Goal: Task Accomplishment & Management: Manage account settings

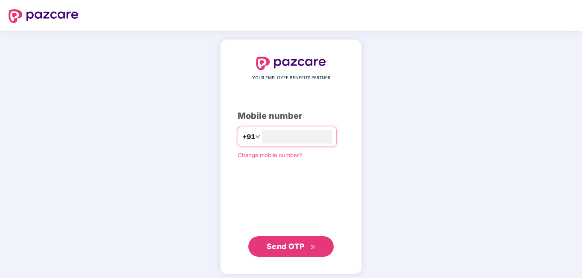
type input "**********"
click at [287, 242] on span "Send OTP" at bounding box center [285, 246] width 38 height 9
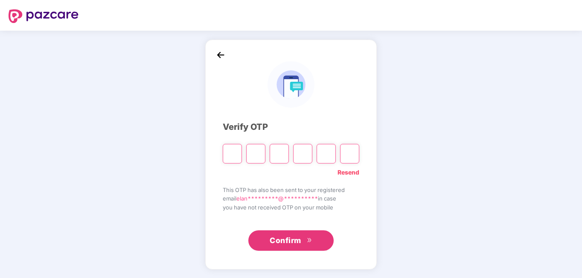
type input "*"
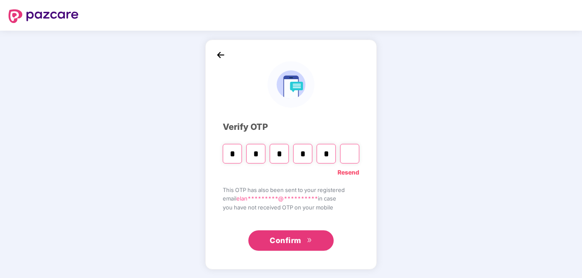
type input "*"
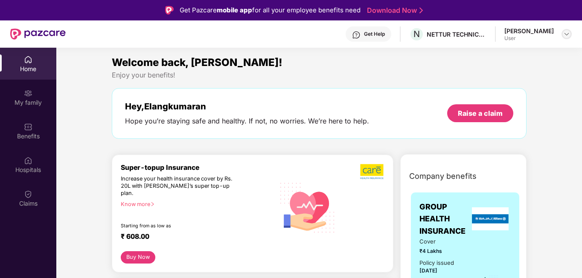
click at [569, 34] on img at bounding box center [566, 34] width 7 height 7
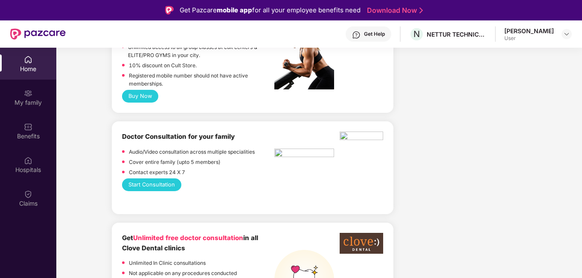
scroll to position [298, 0]
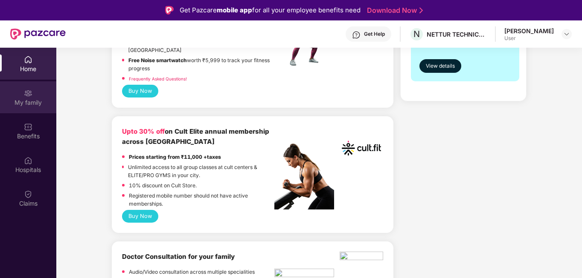
click at [23, 99] on div "My family" at bounding box center [28, 102] width 56 height 9
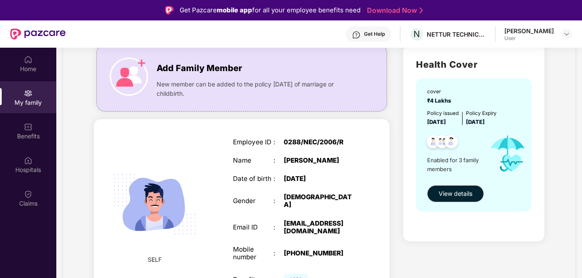
scroll to position [43, 0]
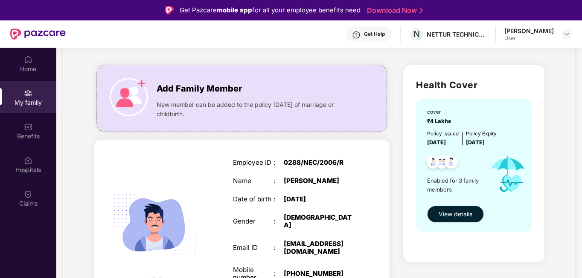
click at [449, 215] on span "View details" at bounding box center [455, 214] width 34 height 9
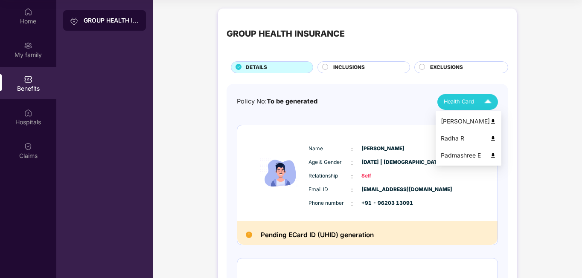
click at [486, 103] on img at bounding box center [487, 102] width 15 height 15
click at [489, 122] on img at bounding box center [492, 122] width 6 height 6
click at [490, 102] on img at bounding box center [487, 102] width 15 height 15
click at [489, 140] on img at bounding box center [492, 139] width 6 height 6
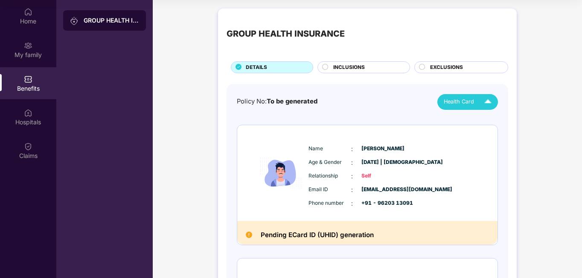
click at [491, 104] on img at bounding box center [487, 102] width 15 height 15
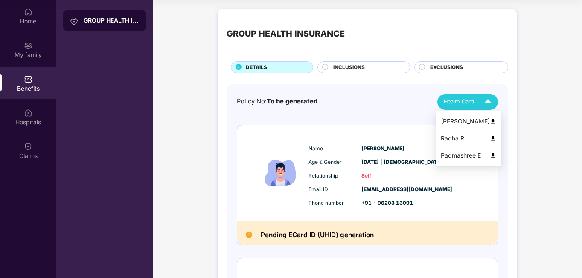
click at [489, 156] on img at bounding box center [492, 156] width 6 height 6
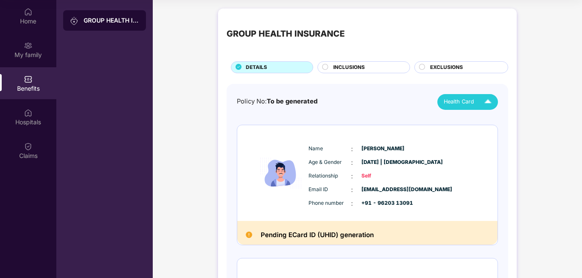
click at [324, 67] on circle at bounding box center [325, 67] width 6 height 6
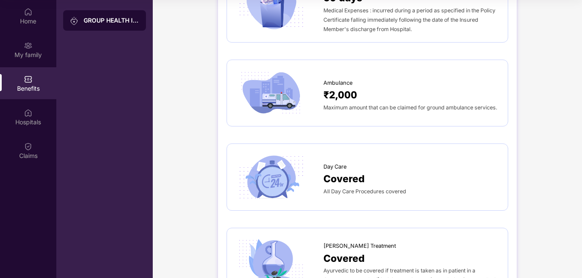
scroll to position [597, 0]
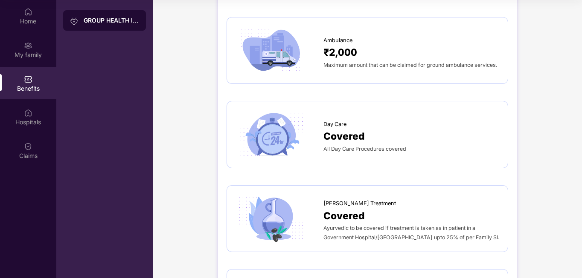
click at [351, 135] on span "Covered" at bounding box center [343, 136] width 41 height 15
click at [331, 124] on span "Day Care" at bounding box center [334, 124] width 23 height 9
click at [258, 128] on img at bounding box center [270, 134] width 71 height 49
click at [337, 206] on span "[PERSON_NAME] Treatment" at bounding box center [359, 204] width 72 height 9
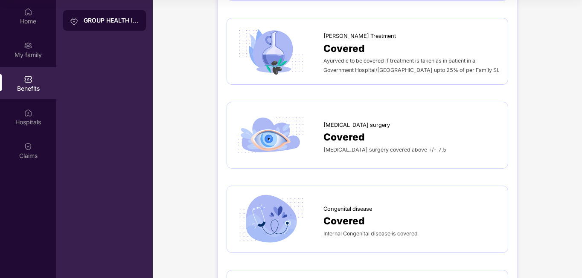
scroll to position [768, 0]
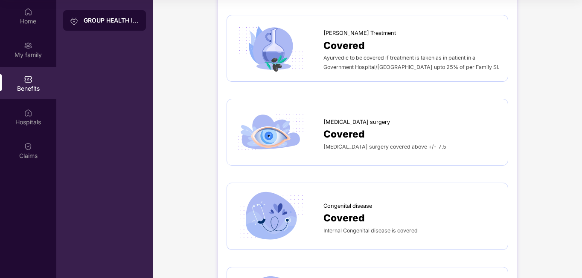
click at [334, 127] on span "[MEDICAL_DATA] surgery" at bounding box center [356, 122] width 67 height 9
drag, startPoint x: 334, startPoint y: 133, endPoint x: 371, endPoint y: 151, distance: 40.8
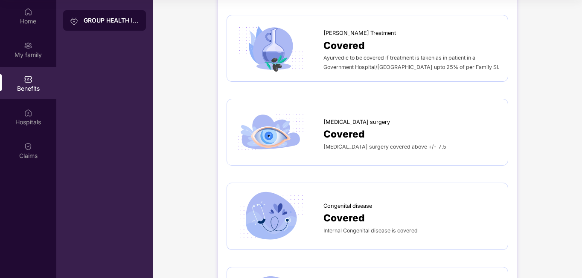
click at [371, 150] on span "[MEDICAL_DATA] surgery covered above +/- 7.5" at bounding box center [384, 147] width 123 height 6
click at [34, 119] on div "Hospitals" at bounding box center [28, 122] width 56 height 9
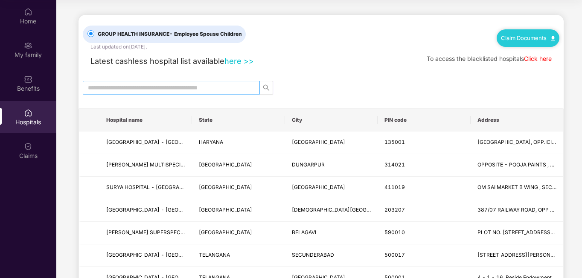
click at [160, 87] on input "text" at bounding box center [168, 87] width 160 height 9
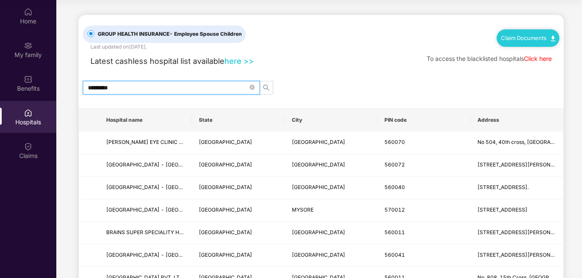
type input "*********"
click at [539, 60] on link "Click here" at bounding box center [538, 58] width 28 height 7
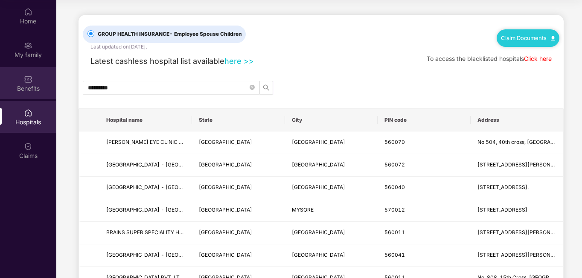
click at [25, 84] on div "Benefits" at bounding box center [28, 88] width 56 height 9
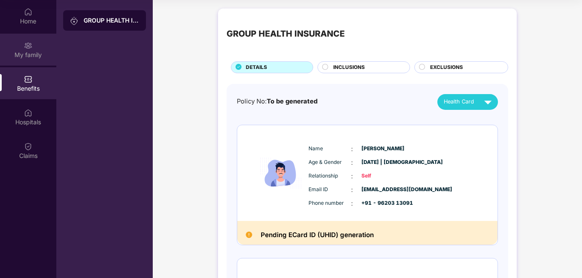
click at [24, 56] on div "My family" at bounding box center [28, 55] width 56 height 9
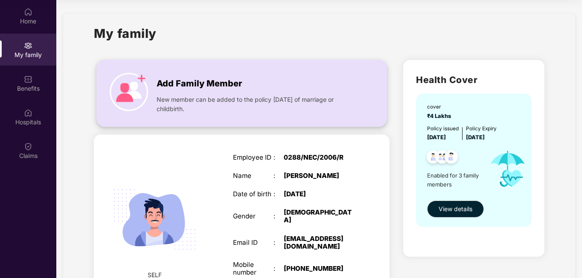
click at [133, 84] on img at bounding box center [129, 92] width 38 height 38
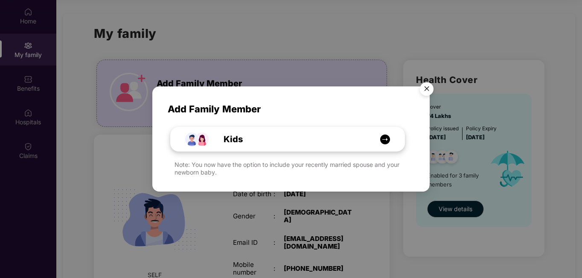
click at [381, 139] on img at bounding box center [384, 139] width 11 height 11
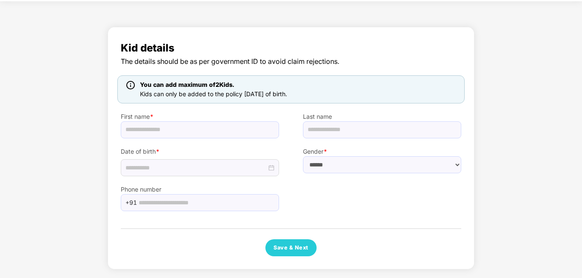
scroll to position [29, 0]
